Goal: Information Seeking & Learning: Learn about a topic

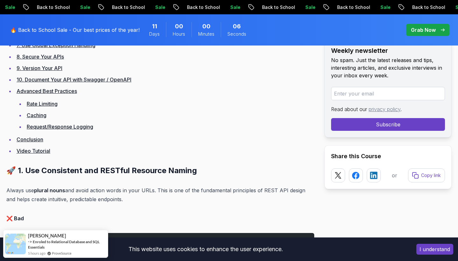
scroll to position [616, 0]
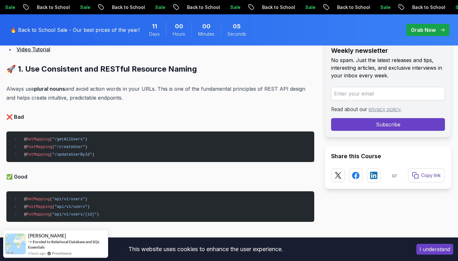
click at [104, 159] on pre "@ GetMapping ( "/getAllUsers" ) @ PostMapping ( "/createUser" ) @ PutMapping ( …" at bounding box center [160, 146] width 308 height 31
click at [81, 209] on pre "@ GetMapping ( "api/v1/users" ) @ PostMapping ( "api/v1/users" ) @ PutMapping (…" at bounding box center [160, 206] width 308 height 31
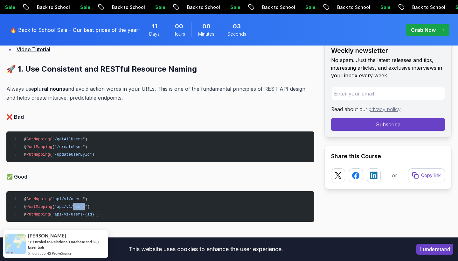
click at [81, 209] on pre "@ GetMapping ( "api/v1/users" ) @ PostMapping ( "api/v1/users" ) @ PutMapping (…" at bounding box center [160, 206] width 308 height 31
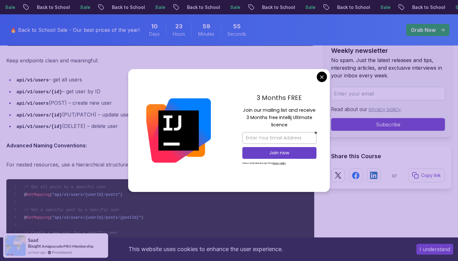
scroll to position [867, 0]
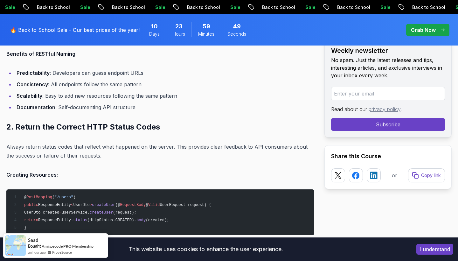
scroll to position [1011, 0]
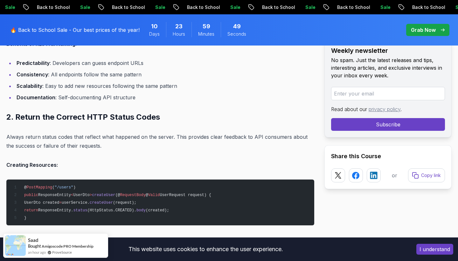
click at [206, 138] on p "Always return status codes that reflect what happened on the server. This provi…" at bounding box center [160, 141] width 308 height 18
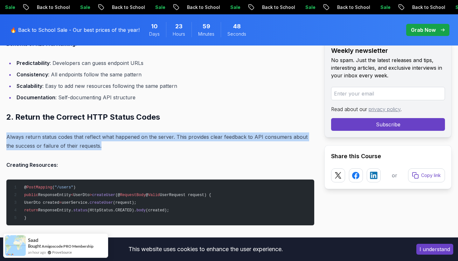
click at [206, 138] on p "Always return status codes that reflect what happened on the server. This provi…" at bounding box center [160, 141] width 308 height 18
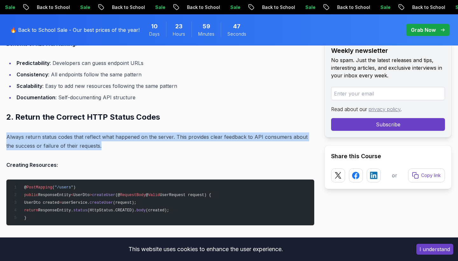
click at [206, 138] on p "Always return status codes that reflect what happened on the server. This provi…" at bounding box center [160, 141] width 308 height 18
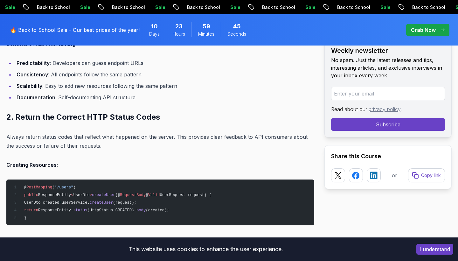
scroll to position [1179, 0]
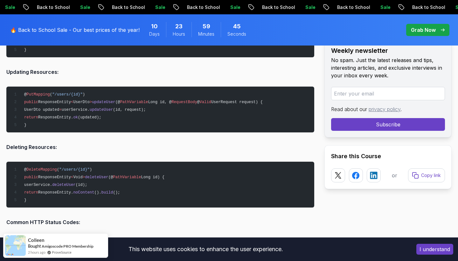
click at [197, 100] on span "RequestBody" at bounding box center [185, 102] width 26 height 4
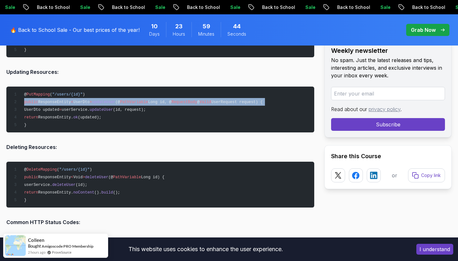
click at [197, 100] on span "RequestBody" at bounding box center [185, 102] width 26 height 4
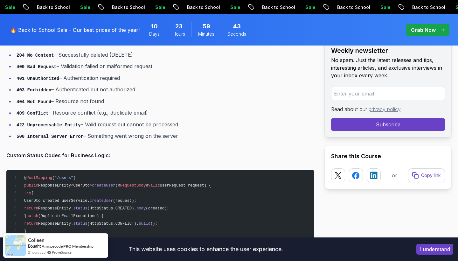
scroll to position [1403, 0]
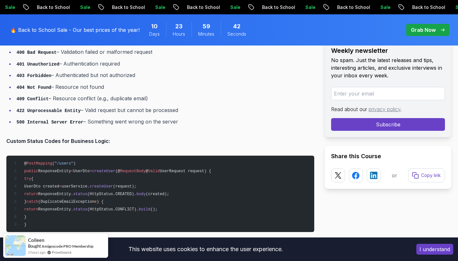
click at [199, 100] on li "409 Conflict – Resource conflict (e.g., duplicate email)" at bounding box center [165, 98] width 300 height 9
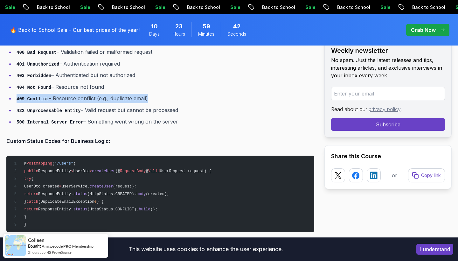
click at [199, 100] on li "409 Conflict – Resource conflict (e.g., duplicate email)" at bounding box center [165, 98] width 300 height 9
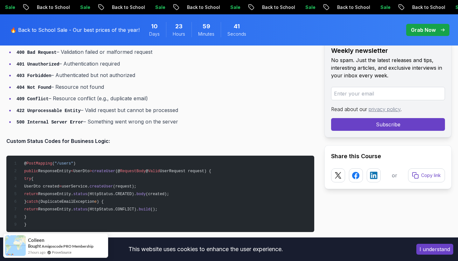
click at [184, 113] on ul "200 OK – Success (GET, PUT, PATCH) 201 Created – New resource created (POST) 20…" at bounding box center [160, 70] width 308 height 114
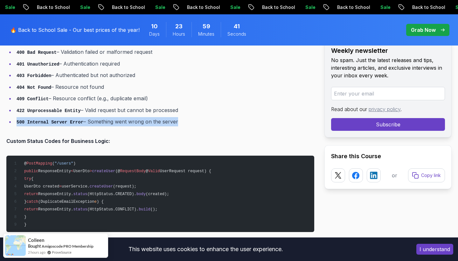
click at [184, 113] on ul "200 OK – Success (GET, PUT, PATCH) 201 Created – New resource created (POST) 20…" at bounding box center [160, 70] width 308 height 114
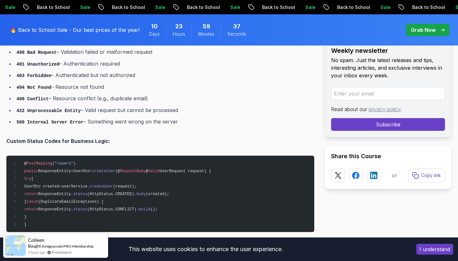
click at [148, 112] on li "422 Unprocessable Entity – Valid request but cannot be processed" at bounding box center [165, 110] width 300 height 9
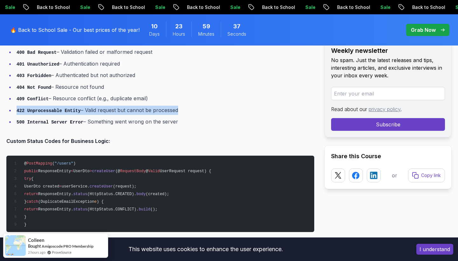
click at [148, 112] on li "422 Unprocessable Entity – Valid request but cannot be processed" at bounding box center [165, 110] width 300 height 9
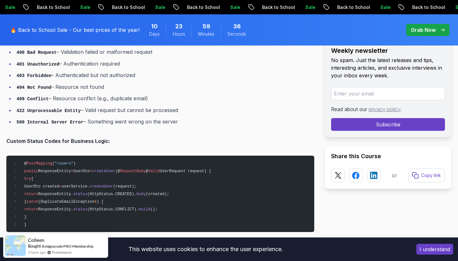
click at [145, 118] on li "500 Internal Server Error – Something went wrong on the server" at bounding box center [165, 121] width 300 height 9
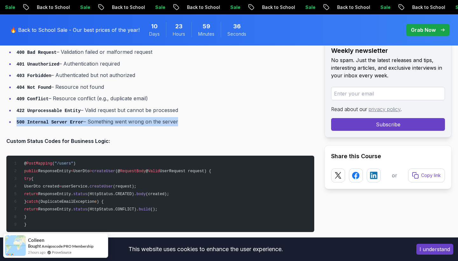
click at [145, 118] on li "500 Internal Server Error – Something went wrong on the server" at bounding box center [165, 121] width 300 height 9
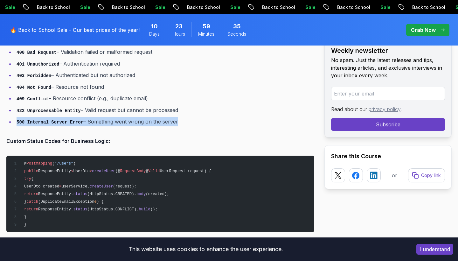
click at [133, 177] on pre "@ PostMapping ( "/users" ) public ResponseEntity < UserDto > createUser (@ Requ…" at bounding box center [160, 194] width 308 height 76
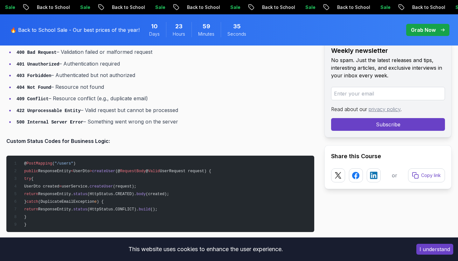
click at [133, 177] on pre "@ PostMapping ( "/users" ) public ResponseEntity < UserDto > createUser (@ Requ…" at bounding box center [160, 194] width 308 height 76
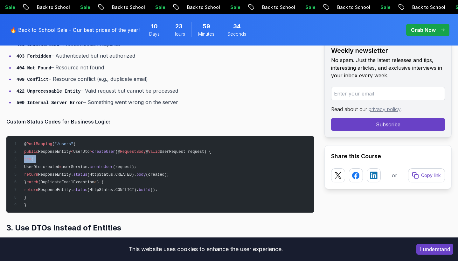
scroll to position [1428, 0]
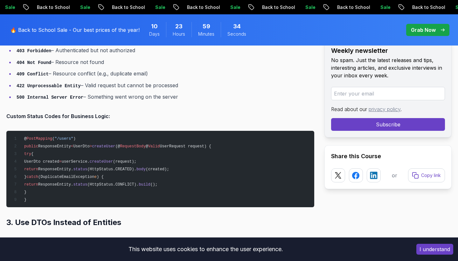
click at [133, 177] on pre "@ PostMapping ( "/users" ) public ResponseEntity < UserDto > createUser (@ Requ…" at bounding box center [160, 169] width 308 height 76
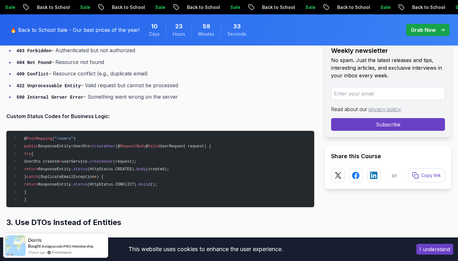
click at [133, 177] on pre "@ PostMapping ( "/users" ) public ResponseEntity < UserDto > createUser (@ Requ…" at bounding box center [160, 169] width 308 height 76
click at [136, 167] on span "(HttpStatus.CREATED)." at bounding box center [111, 169] width 49 height 4
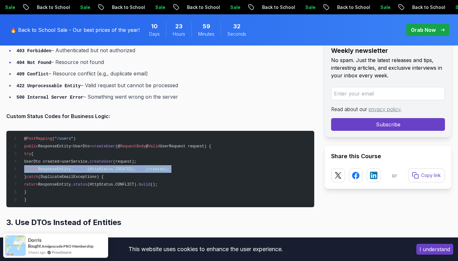
click at [136, 167] on span "(HttpStatus.CREATED)." at bounding box center [111, 169] width 49 height 4
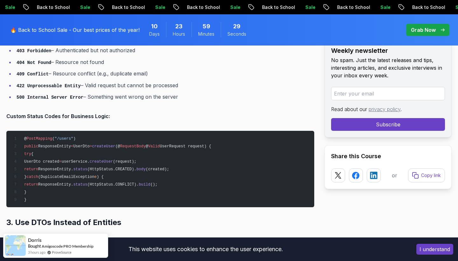
click at [137, 160] on span "(request);" at bounding box center [125, 161] width 24 height 4
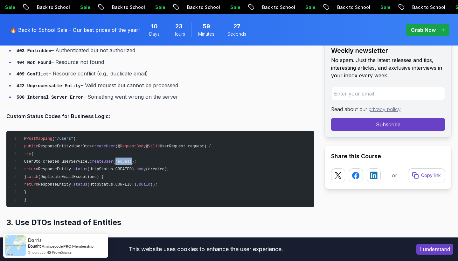
click at [137, 160] on span "(request);" at bounding box center [125, 161] width 24 height 4
click at [132, 161] on pre "@ PostMapping ( "/users" ) public ResponseEntity < UserDto > createUser (@ Requ…" at bounding box center [160, 169] width 308 height 76
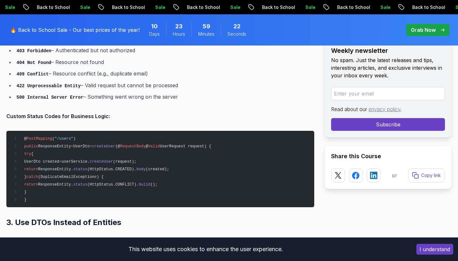
click at [126, 167] on span "(HttpStatus.CREATED)." at bounding box center [111, 169] width 49 height 4
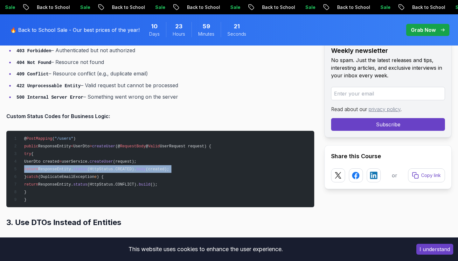
click at [126, 167] on span "(HttpStatus.CREATED)." at bounding box center [111, 169] width 49 height 4
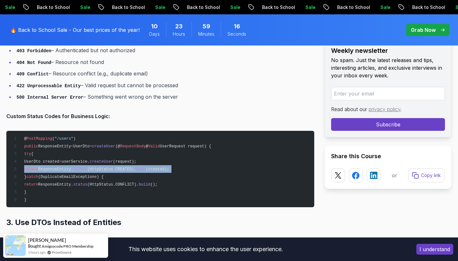
click at [126, 167] on span "(HttpStatus.CREATED)." at bounding box center [111, 169] width 49 height 4
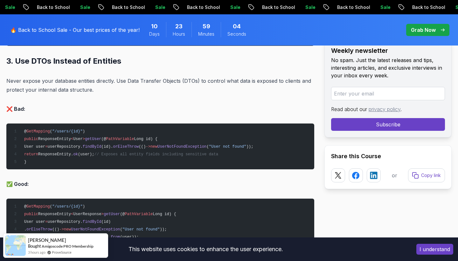
scroll to position [1672, 0]
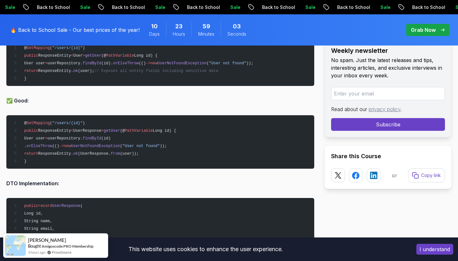
click at [92, 130] on span "UserResponse" at bounding box center [87, 131] width 28 height 4
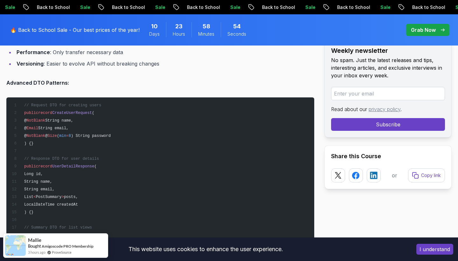
scroll to position [2031, 0]
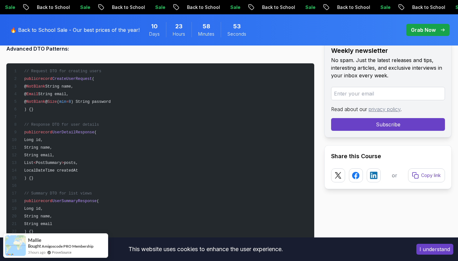
click at [92, 130] on span "UserDetailResponse" at bounding box center [73, 132] width 42 height 4
click at [105, 188] on pre "// Request DTO for creating users public record CreateUserRequest ( @ NotBlank …" at bounding box center [160, 151] width 308 height 176
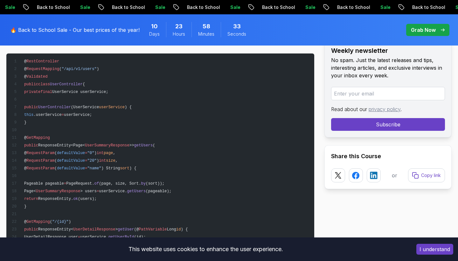
scroll to position [3073, 0]
